Goal: Information Seeking & Learning: Find specific fact

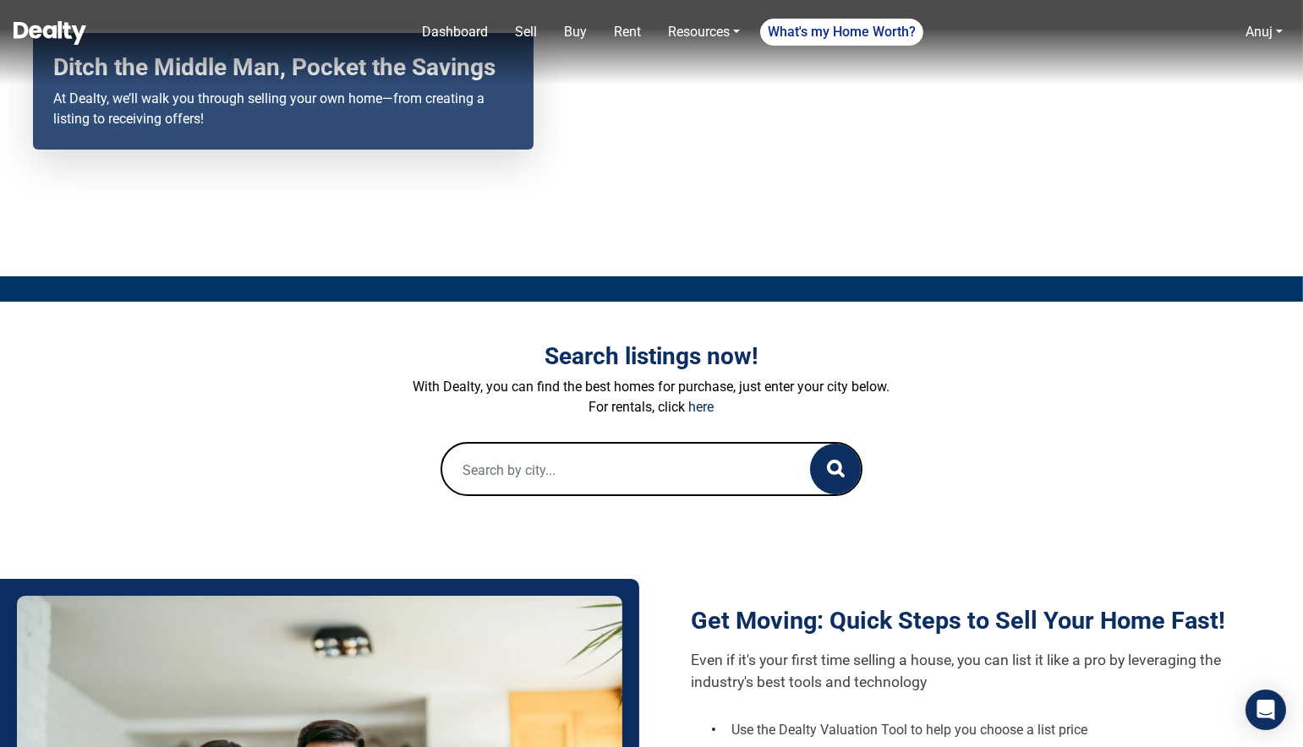
scroll to position [348, 0]
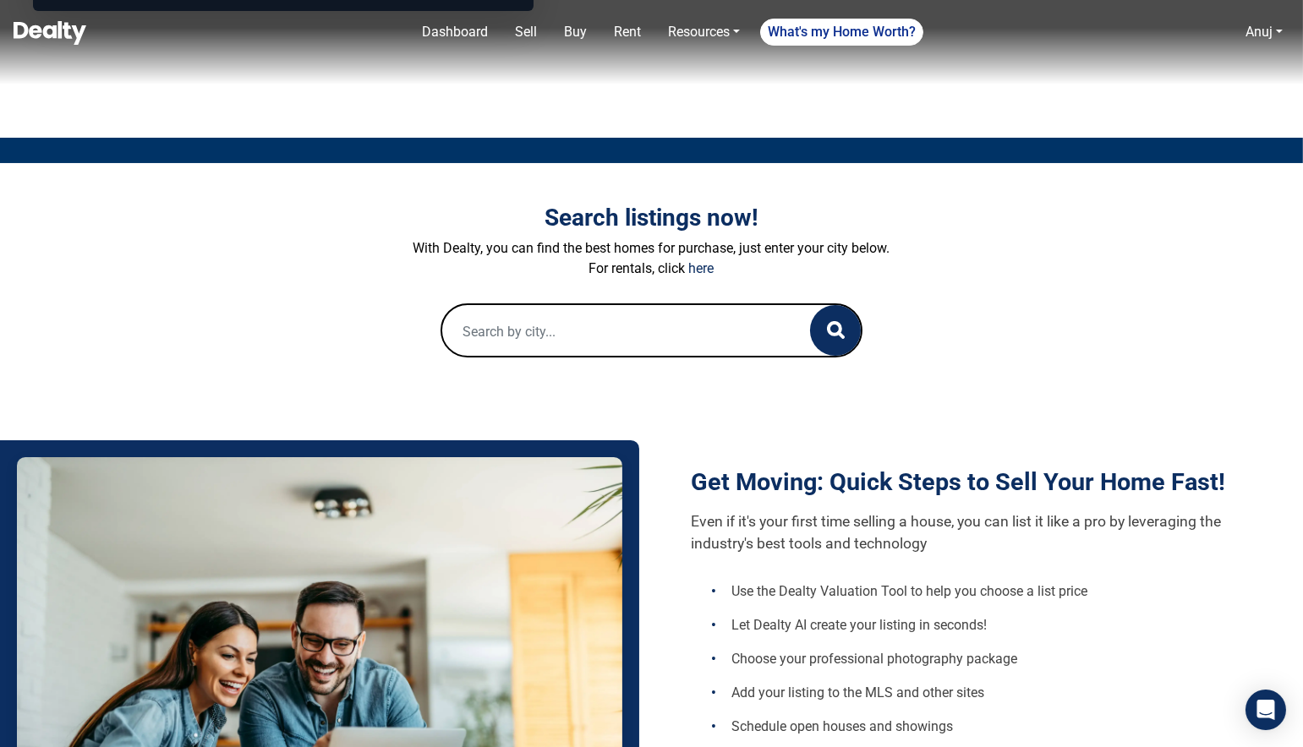
click at [549, 325] on input "text" at bounding box center [609, 332] width 335 height 54
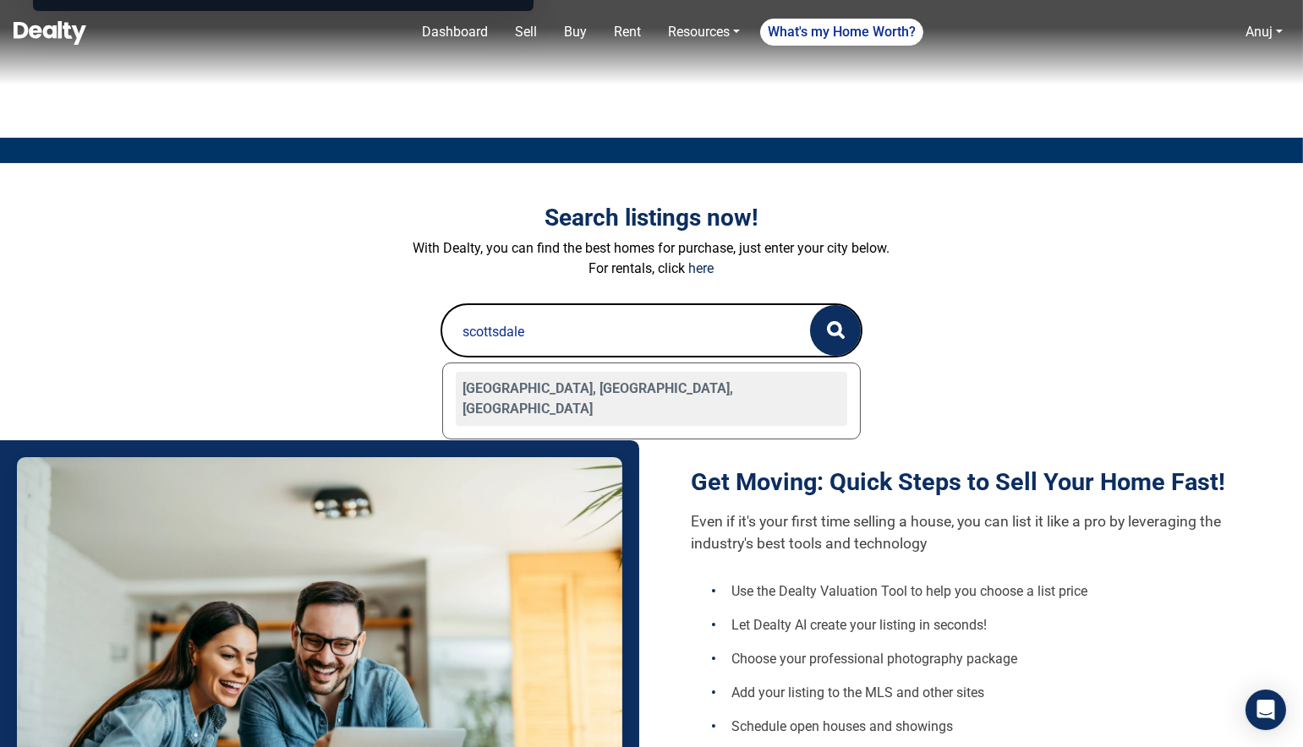
click at [491, 382] on div "[GEOGRAPHIC_DATA], [GEOGRAPHIC_DATA], [GEOGRAPHIC_DATA]" at bounding box center [652, 399] width 392 height 54
type input "[GEOGRAPHIC_DATA], [GEOGRAPHIC_DATA], [GEOGRAPHIC_DATA]"
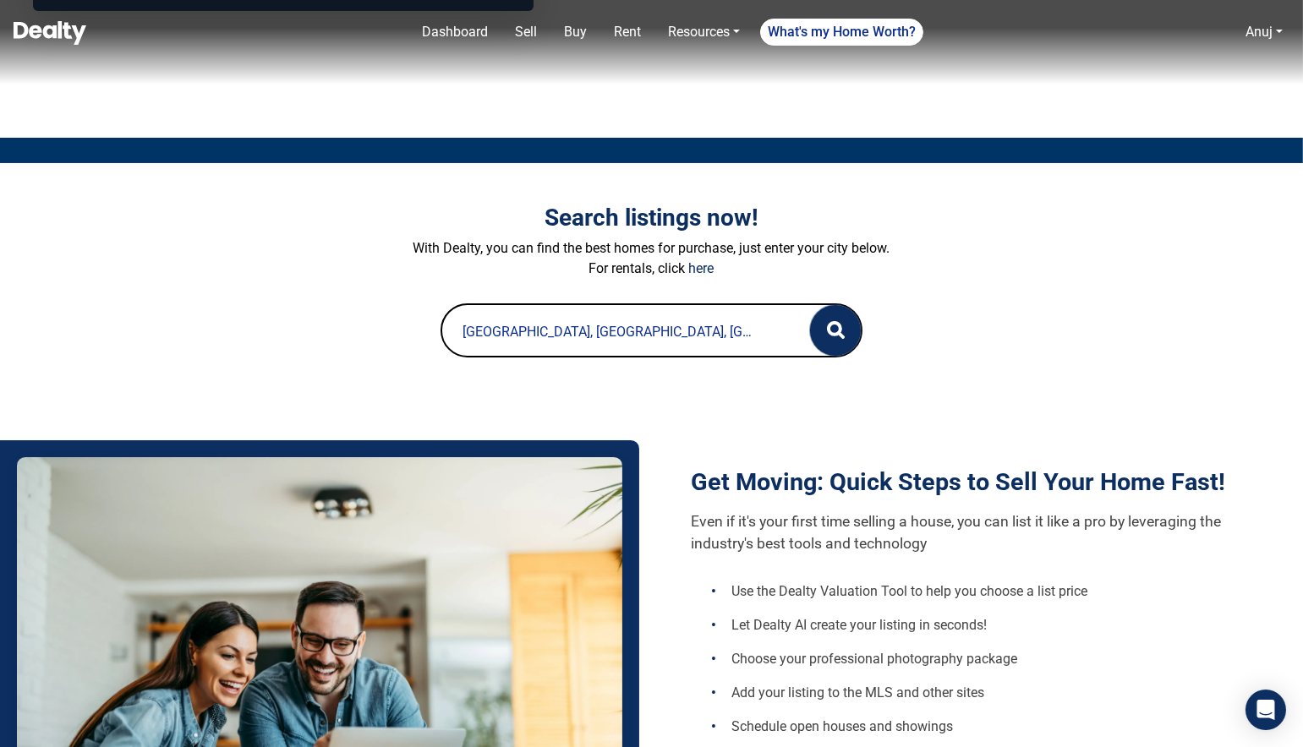
click at [835, 339] on icon "button" at bounding box center [836, 330] width 18 height 18
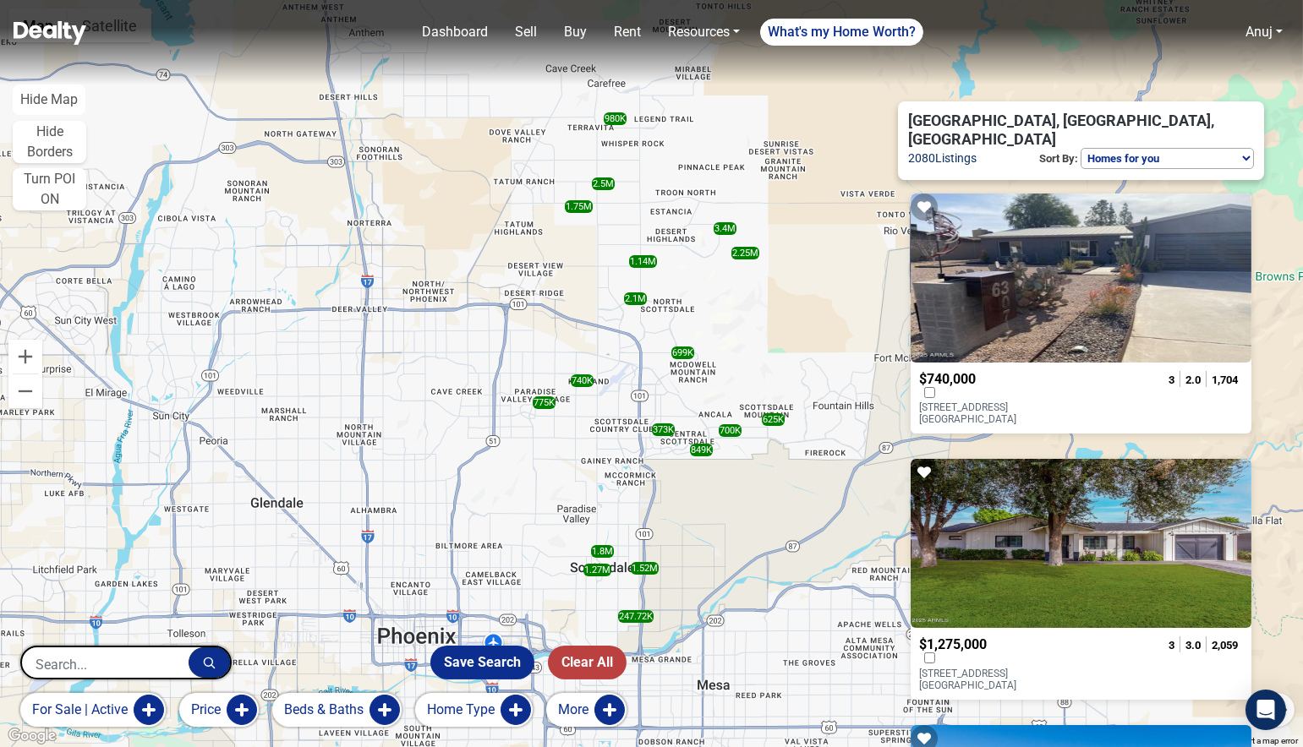
click at [107, 714] on button "for sale | active" at bounding box center [92, 710] width 145 height 34
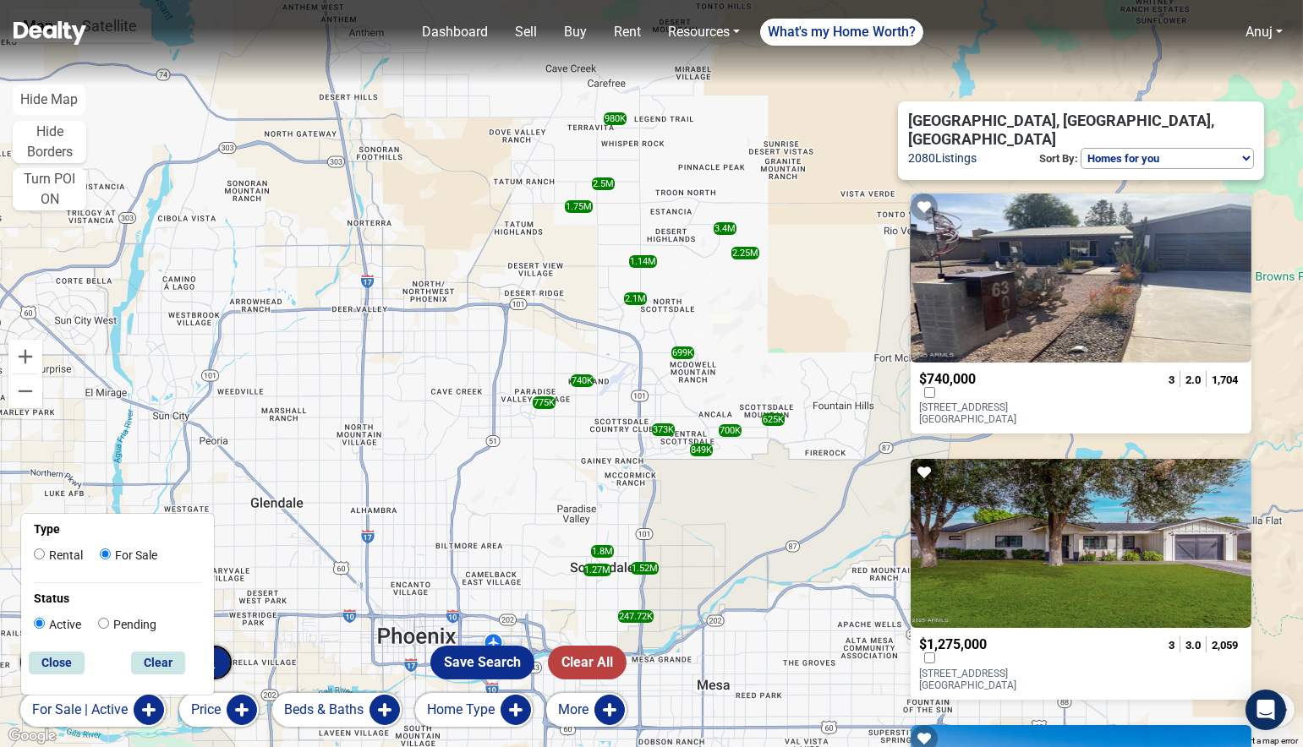
click at [64, 553] on label "Rental" at bounding box center [58, 556] width 49 height 18
click at [45, 553] on input "Rental" at bounding box center [39, 554] width 11 height 11
radio input "true"
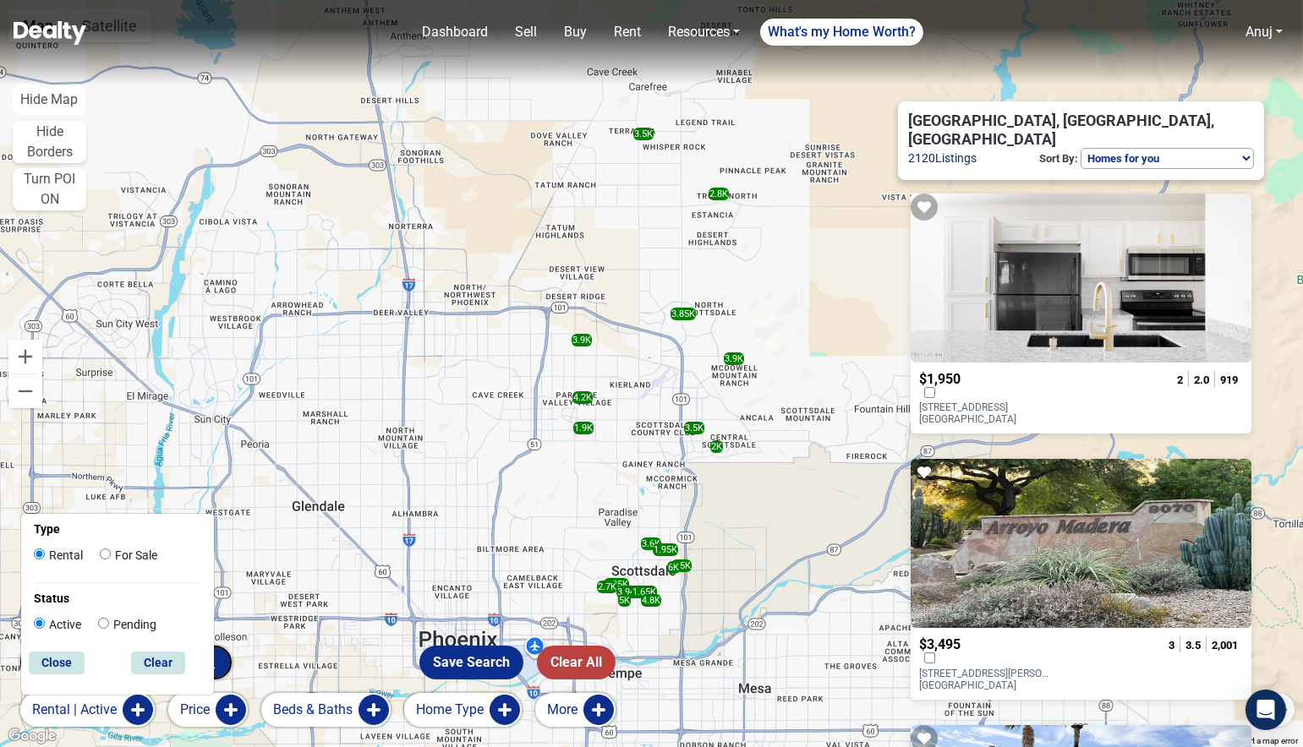
click at [990, 402] on p "2938 N 61ST Place, 146 146 Scottsdale, AZ 85251" at bounding box center [987, 414] width 136 height 24
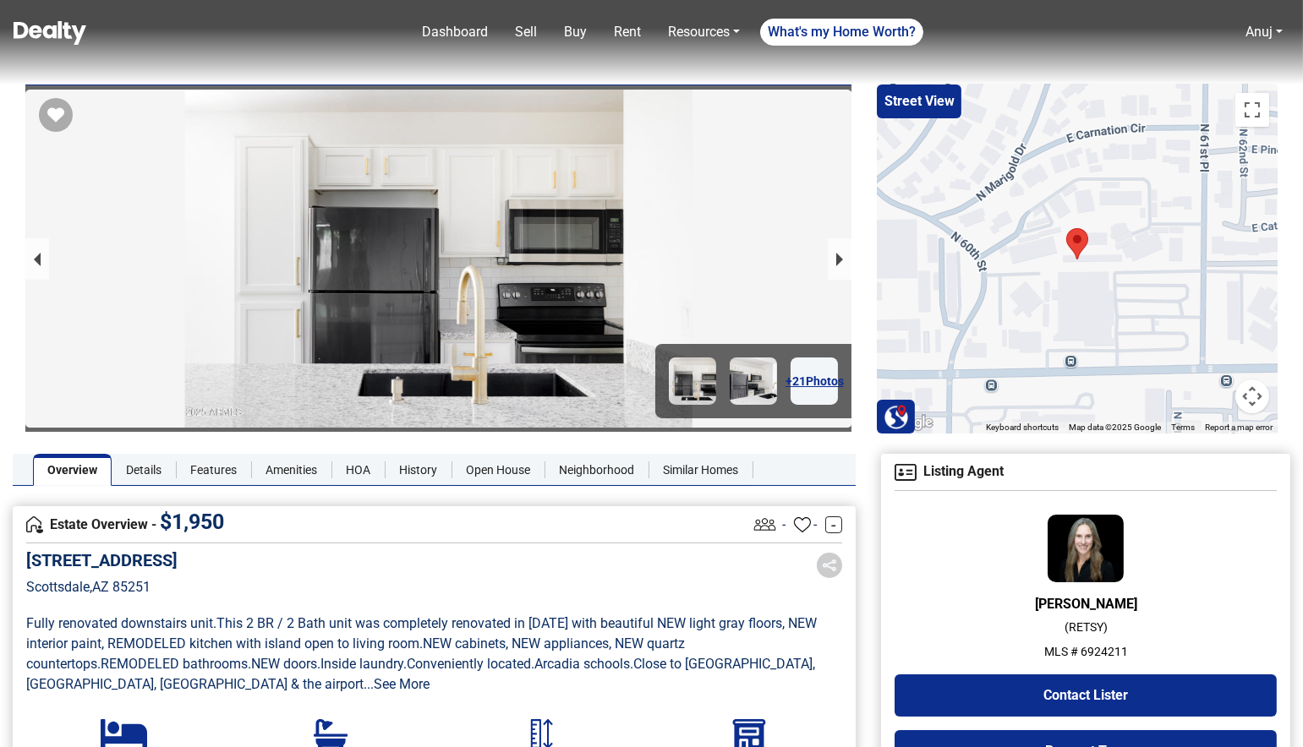
click at [1106, 651] on p "MLS # 6924211" at bounding box center [1085, 652] width 382 height 18
copy p "6924211"
